Goal: Task Accomplishment & Management: Use online tool/utility

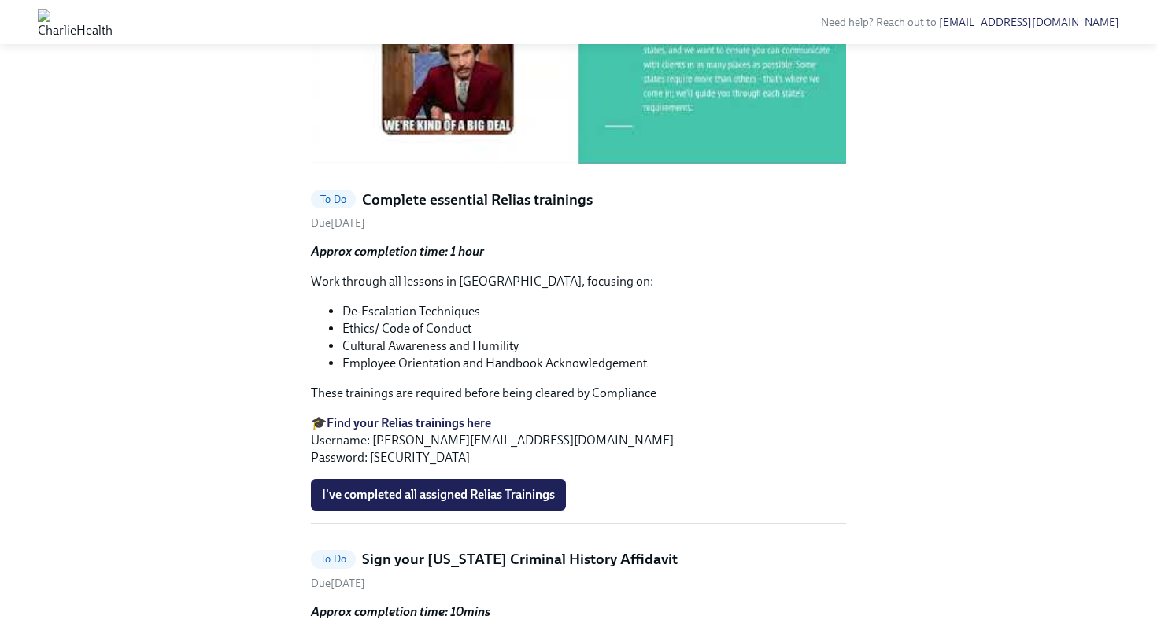
scroll to position [833, 0]
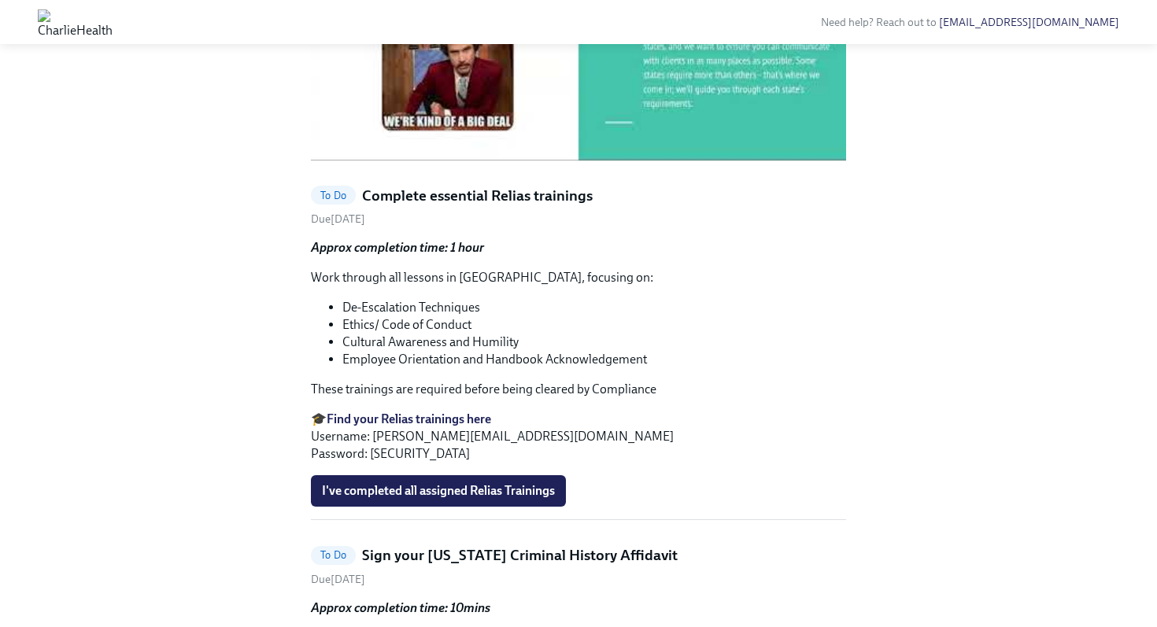
click at [582, 22] on div at bounding box center [581, 9] width 20 height 25
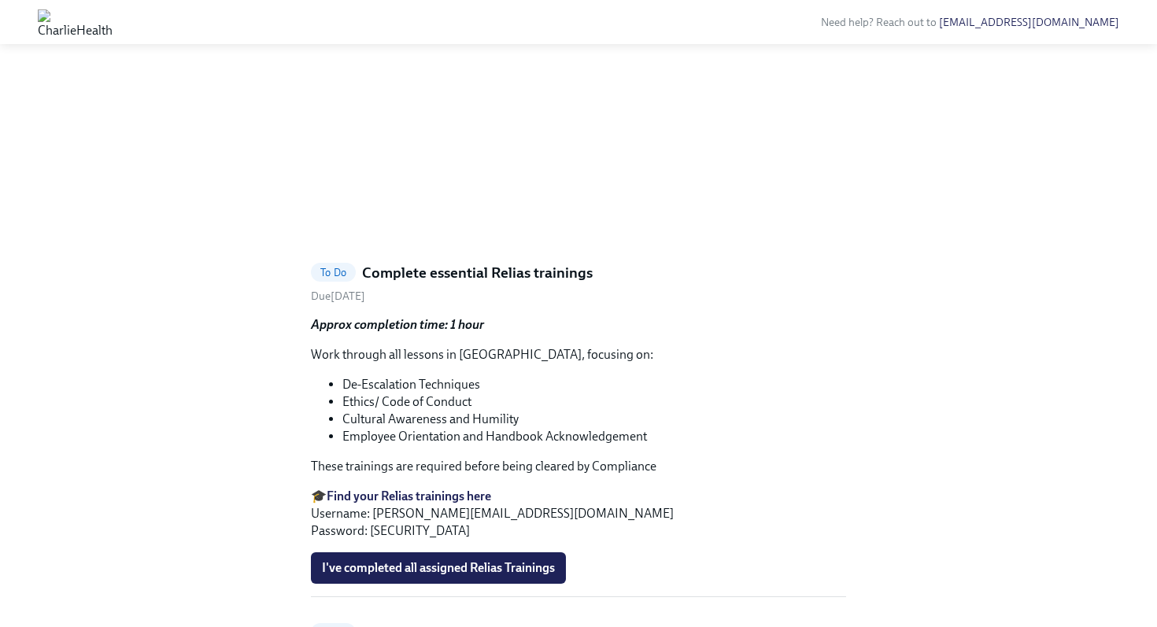
scroll to position [749, 0]
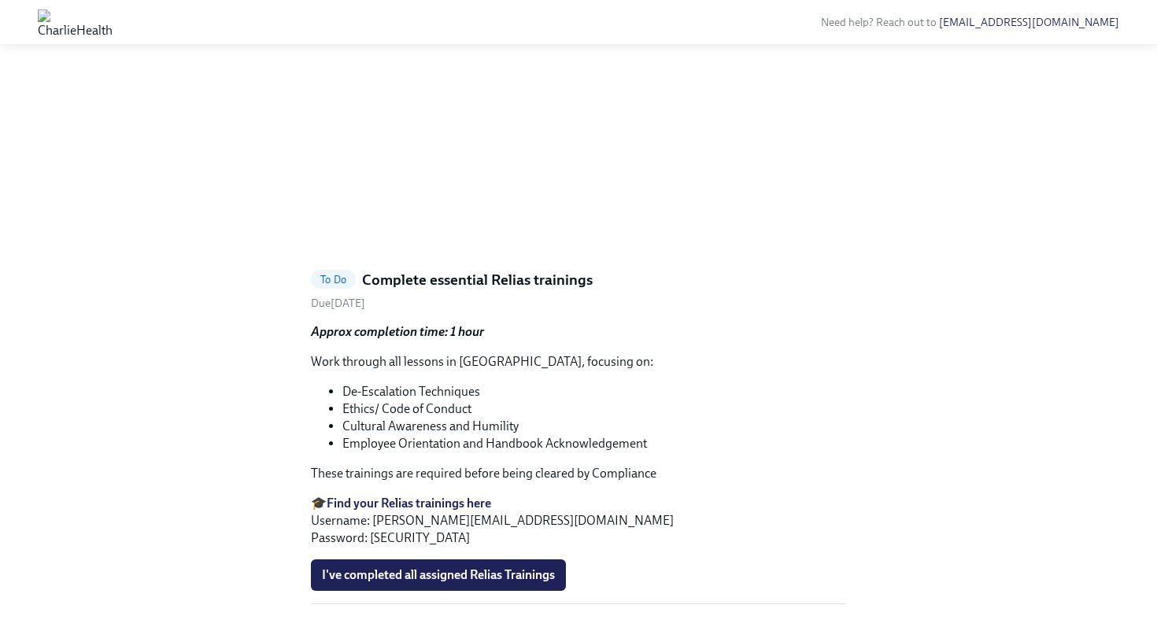
click at [867, 300] on div "Hi [PERSON_NAME]! This is your personal task list for Admissions/Intake Onboard…" at bounding box center [578, 385] width 1107 height 2104
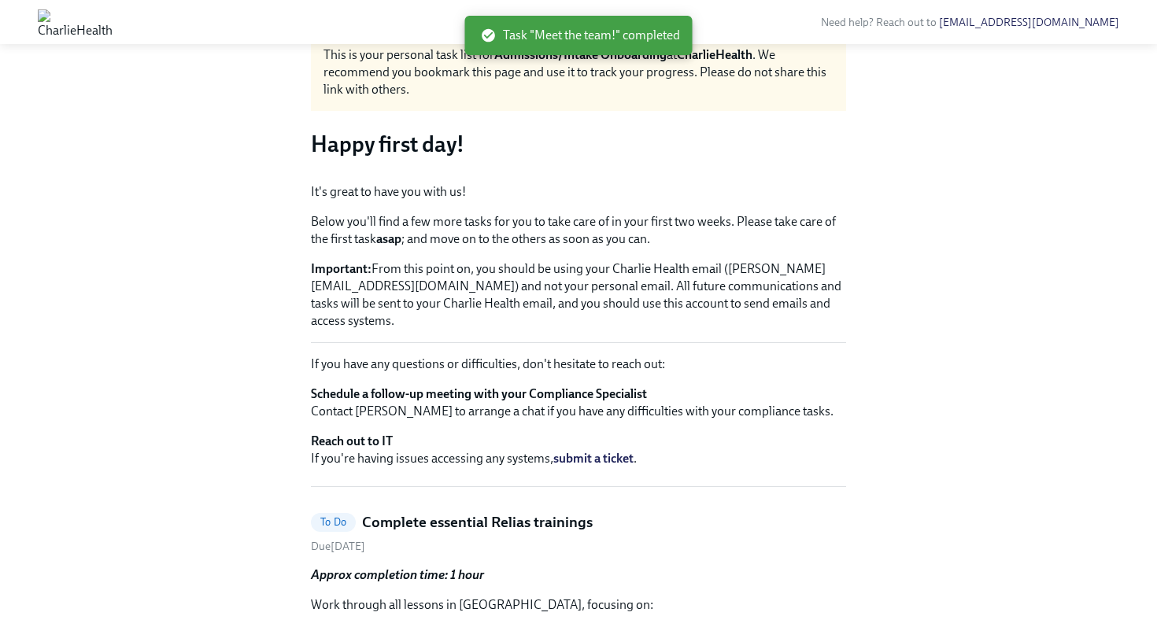
scroll to position [0, 0]
